Goal: Transaction & Acquisition: Purchase product/service

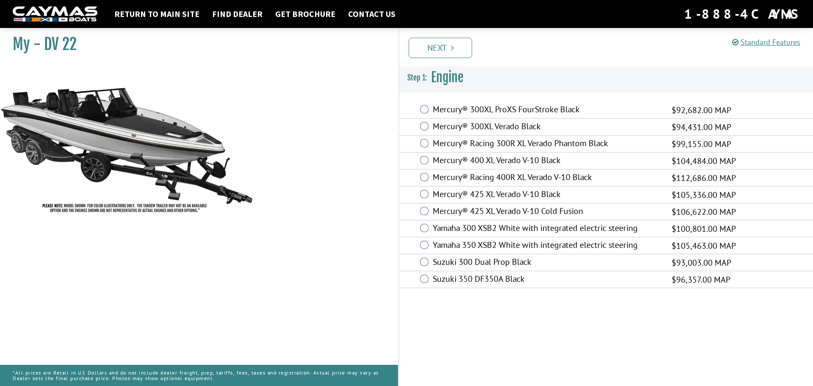
click at [489, 159] on label "Mercury® 400 XL Verado V-10 Black" at bounding box center [547, 161] width 228 height 12
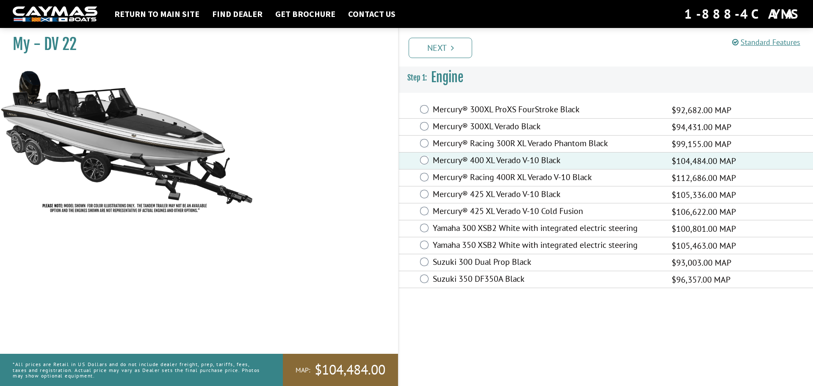
click at [505, 264] on label "Suzuki 300 Dual Prop Black" at bounding box center [547, 263] width 228 height 12
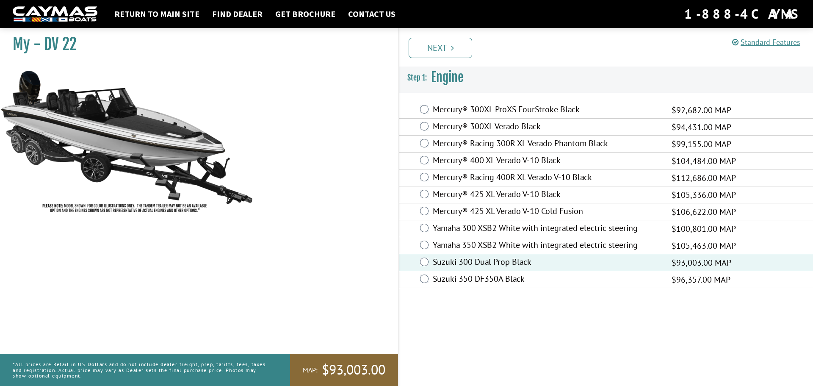
click at [512, 279] on label "Suzuki 350 DF350A Black" at bounding box center [547, 280] width 228 height 12
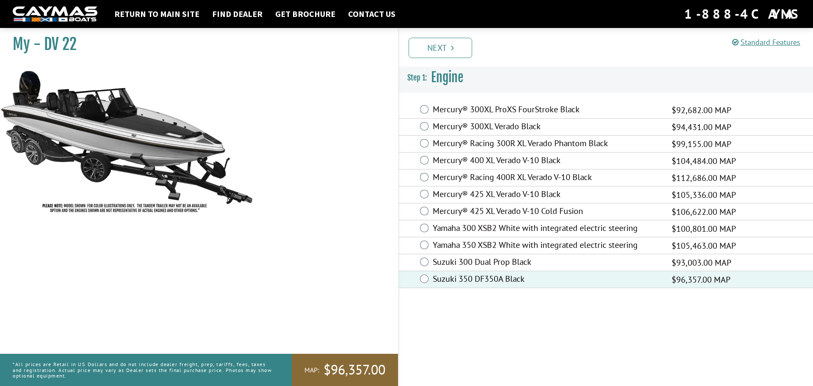
click at [488, 177] on label "Mercury® Racing 400R XL Verado V-10 Black" at bounding box center [547, 178] width 228 height 12
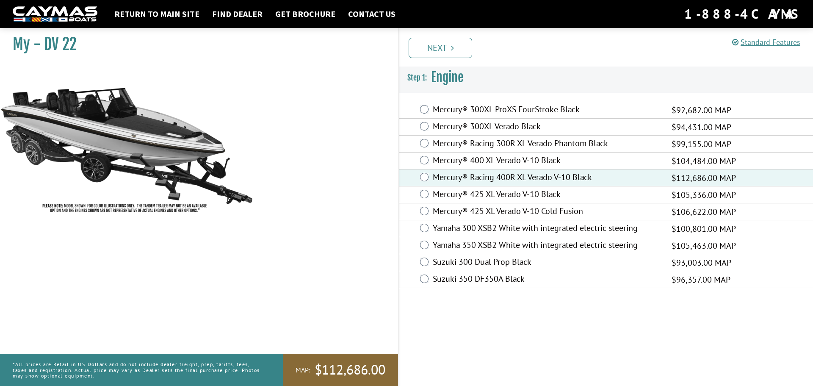
click at [486, 159] on label "Mercury® 400 XL Verado V-10 Black" at bounding box center [547, 161] width 228 height 12
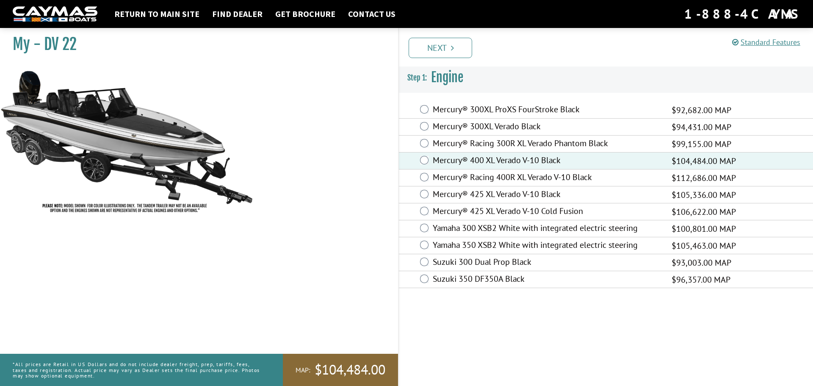
click at [510, 248] on label "Yamaha 350 XSB2 White with integrated electric steering" at bounding box center [547, 246] width 228 height 12
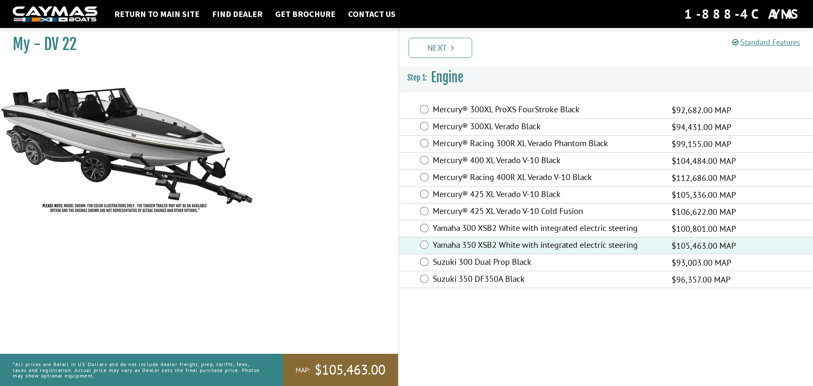
click at [455, 161] on label "Mercury® 400 XL Verado V-10 Black" at bounding box center [547, 161] width 228 height 12
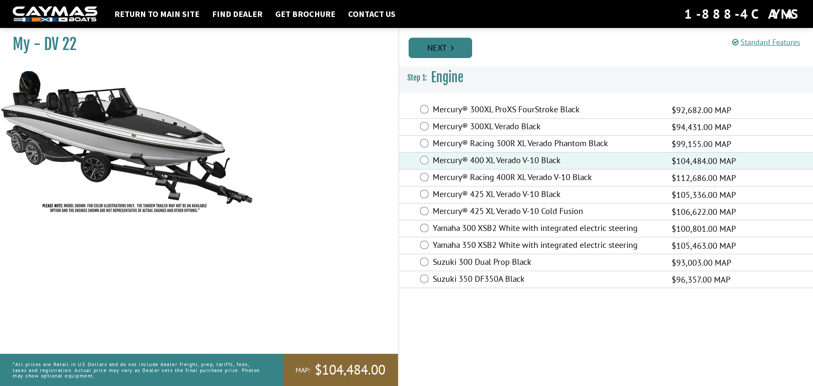
click at [428, 44] on link "Next" at bounding box center [441, 48] width 64 height 20
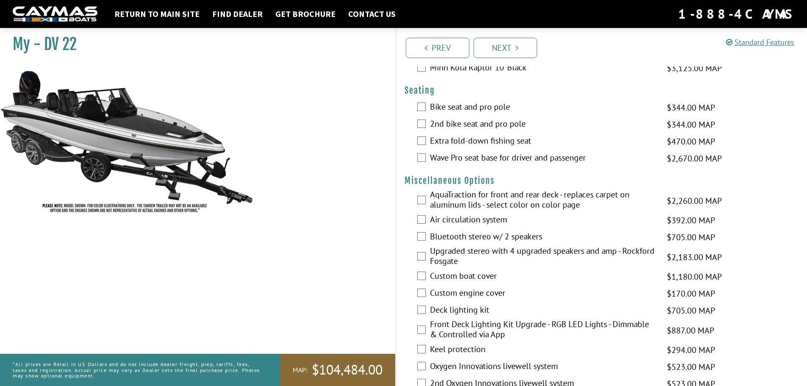
scroll to position [805, 0]
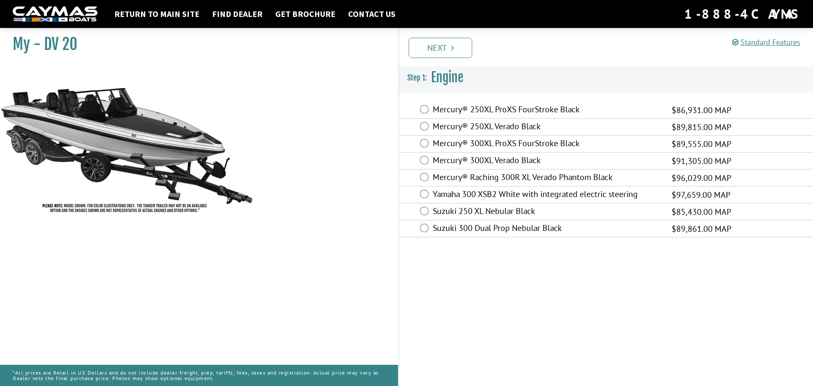
click at [508, 182] on label "Mercury® Raching 300R XL Verado Phantom Black" at bounding box center [547, 178] width 228 height 12
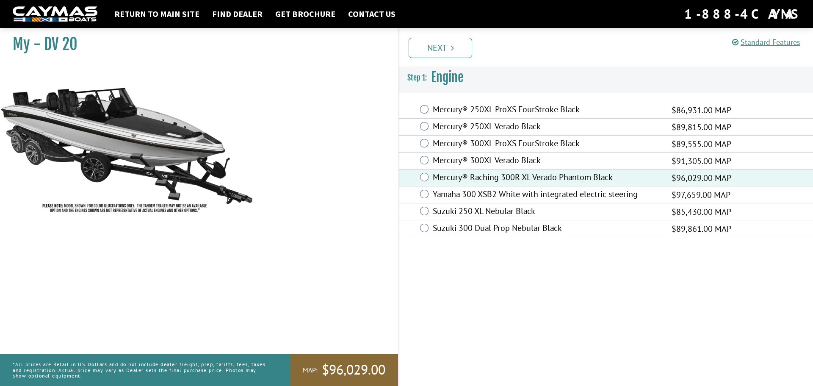
click at [518, 140] on label "Mercury® 300XL ProXS FourStroke Black" at bounding box center [547, 144] width 228 height 12
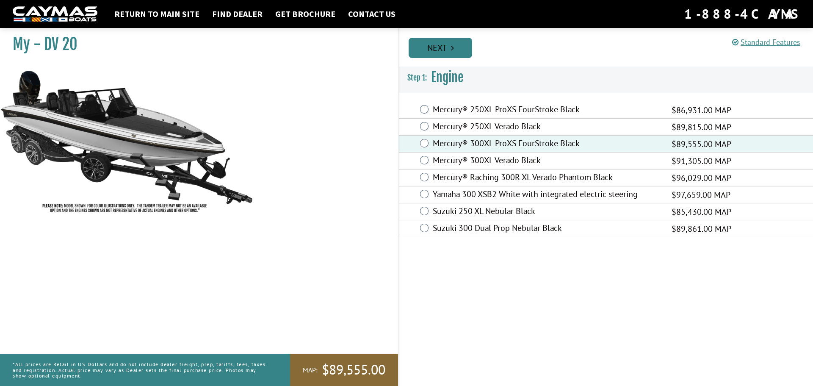
click at [444, 50] on link "Next" at bounding box center [441, 48] width 64 height 20
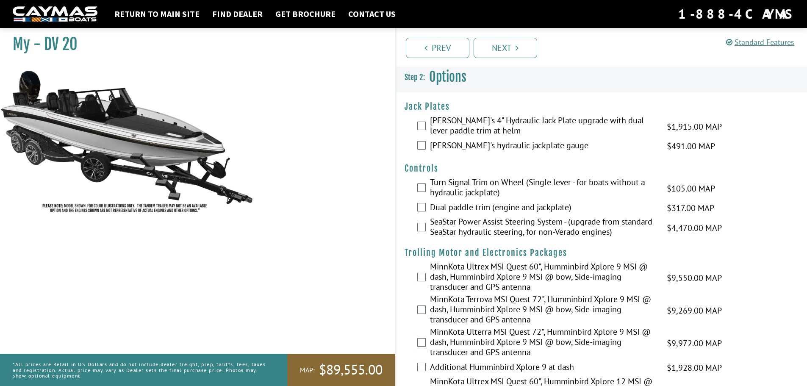
click at [427, 128] on div "[PERSON_NAME]'s 4" Hydraulic Jack Plate upgrade with dual lever paddle trim at …" at bounding box center [601, 126] width 411 height 22
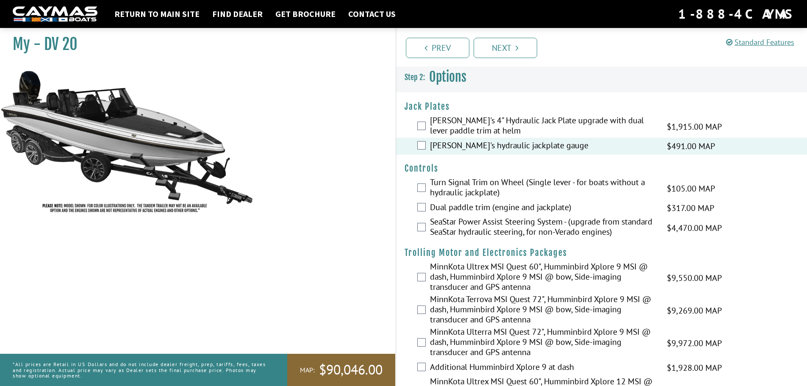
click at [424, 121] on div "[PERSON_NAME]'s 4" Hydraulic Jack Plate upgrade with dual lever paddle trim at …" at bounding box center [601, 126] width 411 height 22
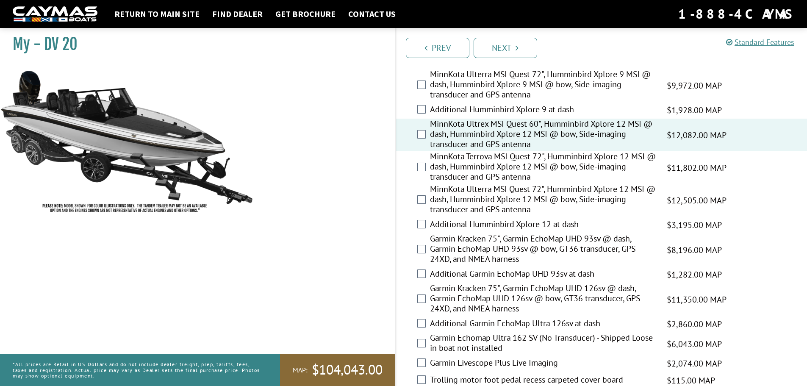
scroll to position [169, 0]
